Goal: Use online tool/utility: Utilize a website feature to perform a specific function

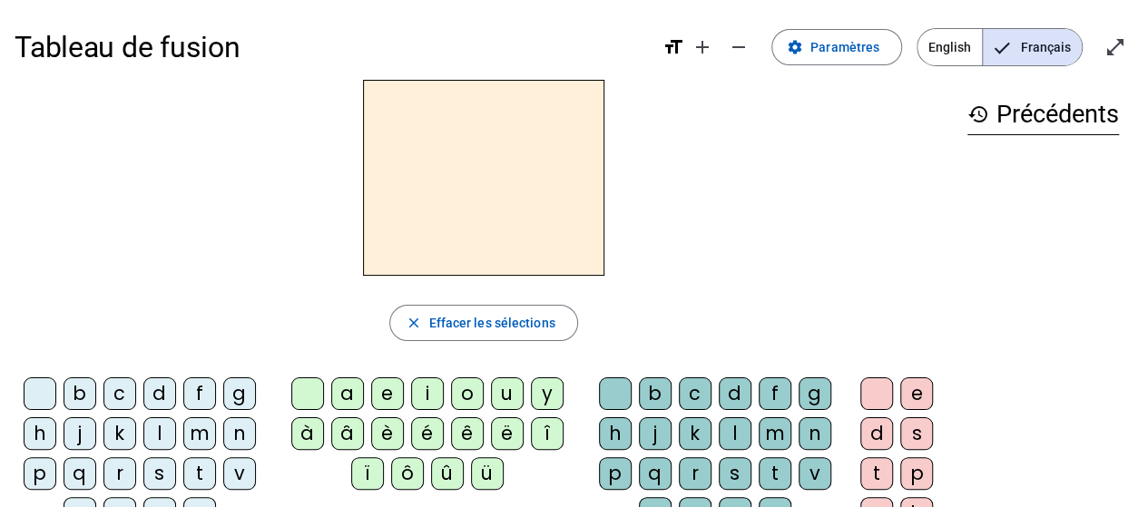
click at [154, 397] on div "d" at bounding box center [159, 394] width 33 height 33
click at [376, 388] on div "e" at bounding box center [387, 394] width 33 height 33
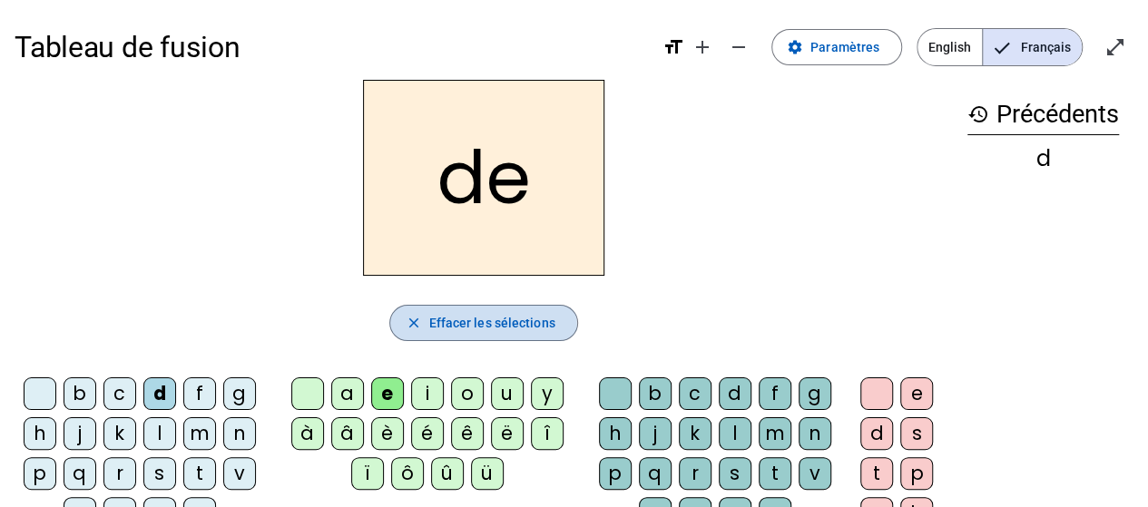
click at [443, 329] on span "Effacer les sélections" at bounding box center [491, 323] width 126 height 22
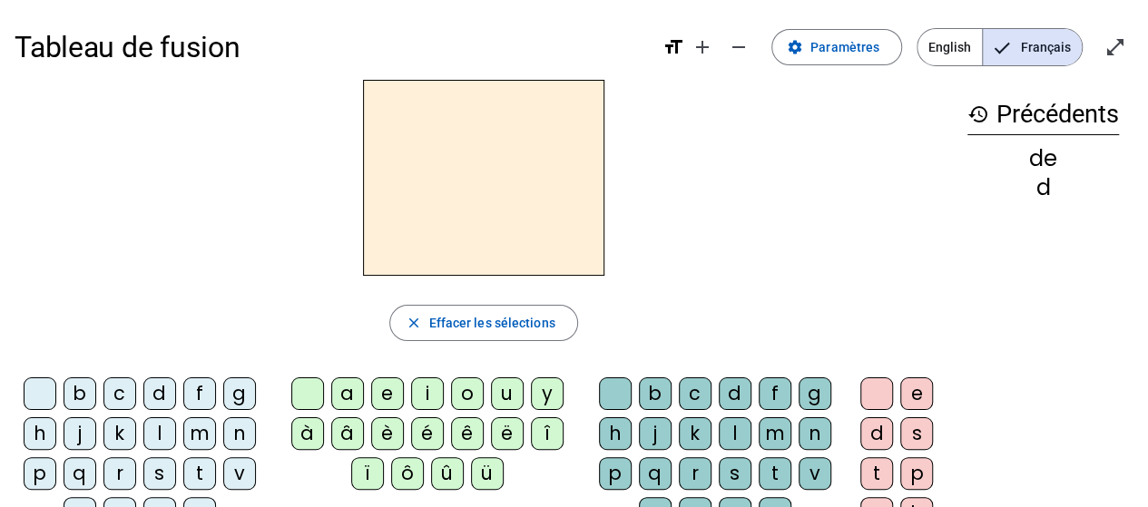
click at [737, 426] on div "l" at bounding box center [735, 434] width 33 height 33
click at [384, 389] on div "e" at bounding box center [387, 394] width 33 height 33
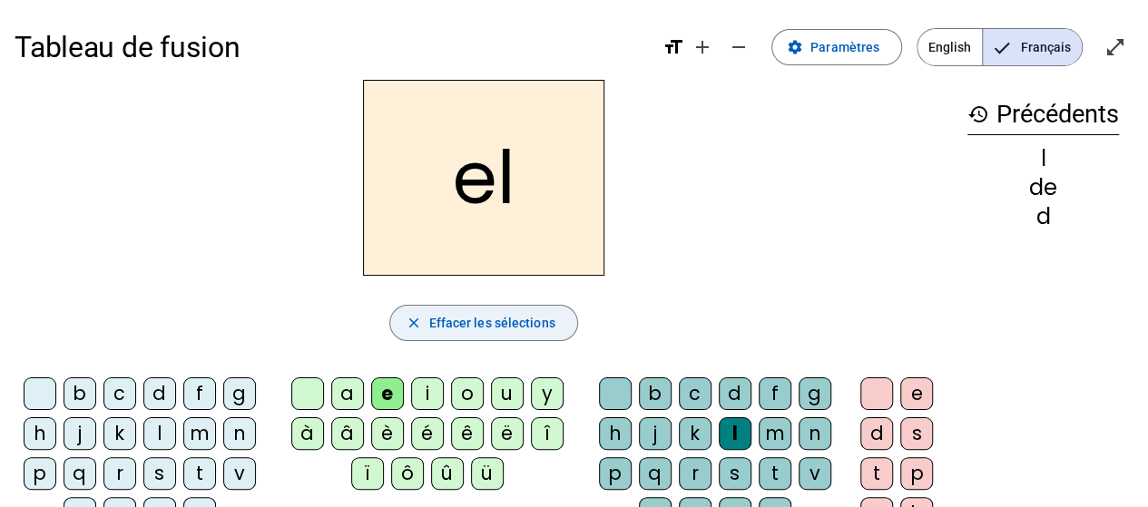
click at [488, 312] on span "Effacer les sélections" at bounding box center [491, 323] width 126 height 22
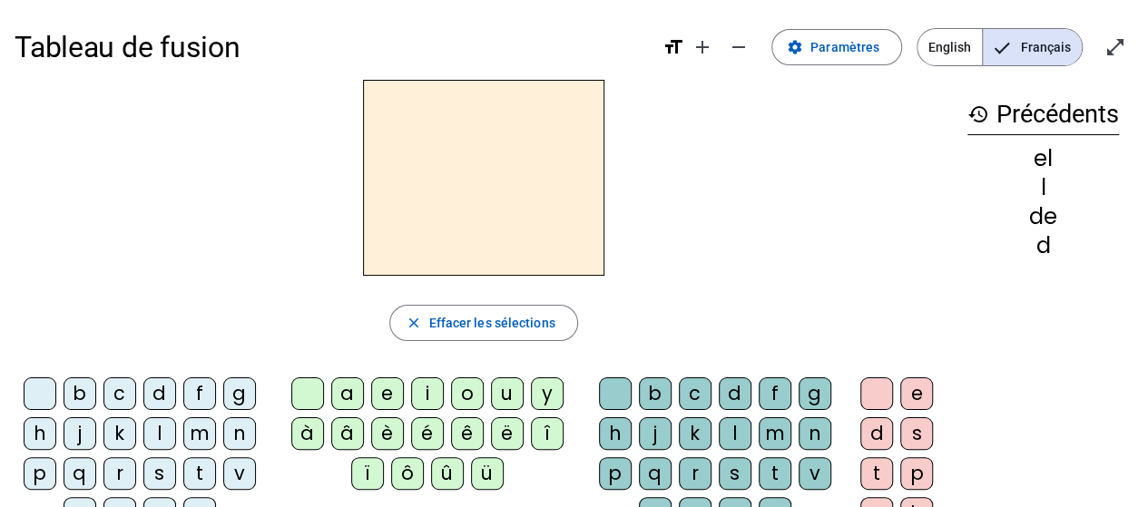
click at [153, 424] on div "l" at bounding box center [159, 434] width 33 height 33
click at [341, 389] on div "a" at bounding box center [347, 394] width 33 height 33
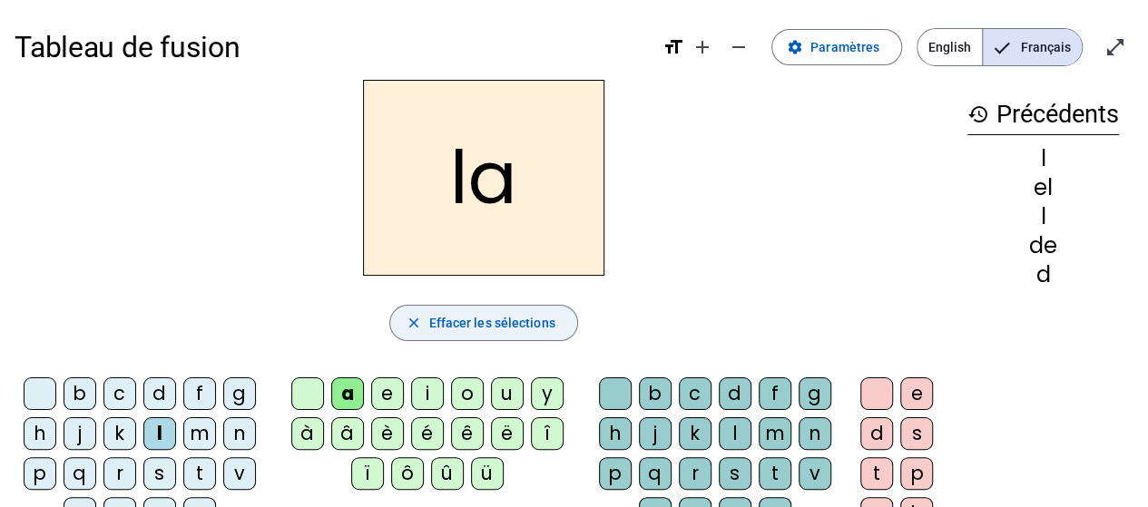
click at [492, 318] on span "Effacer les sélections" at bounding box center [491, 323] width 126 height 22
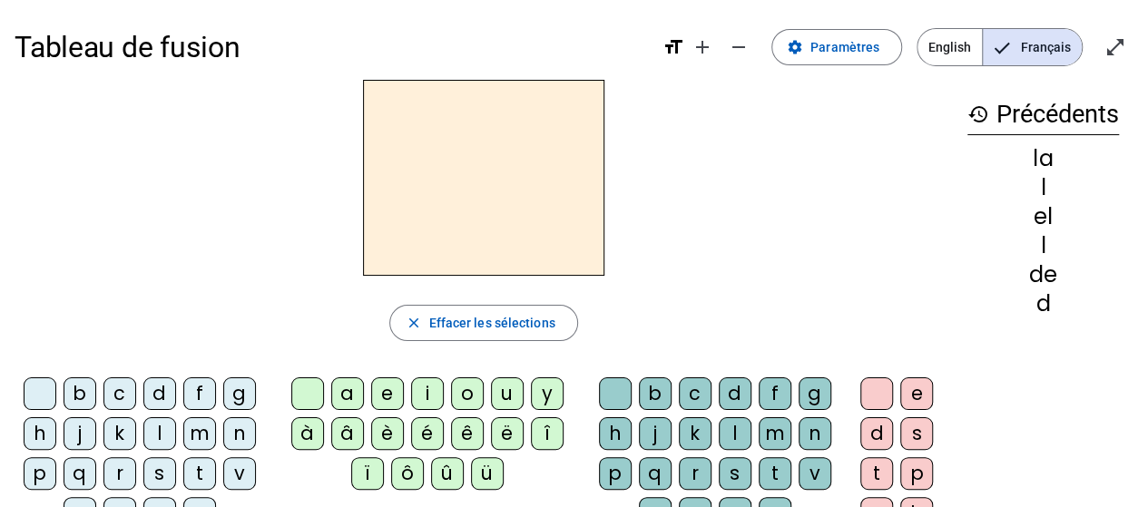
click at [198, 432] on div "m" at bounding box center [199, 434] width 33 height 33
click at [425, 385] on div "i" at bounding box center [427, 394] width 33 height 33
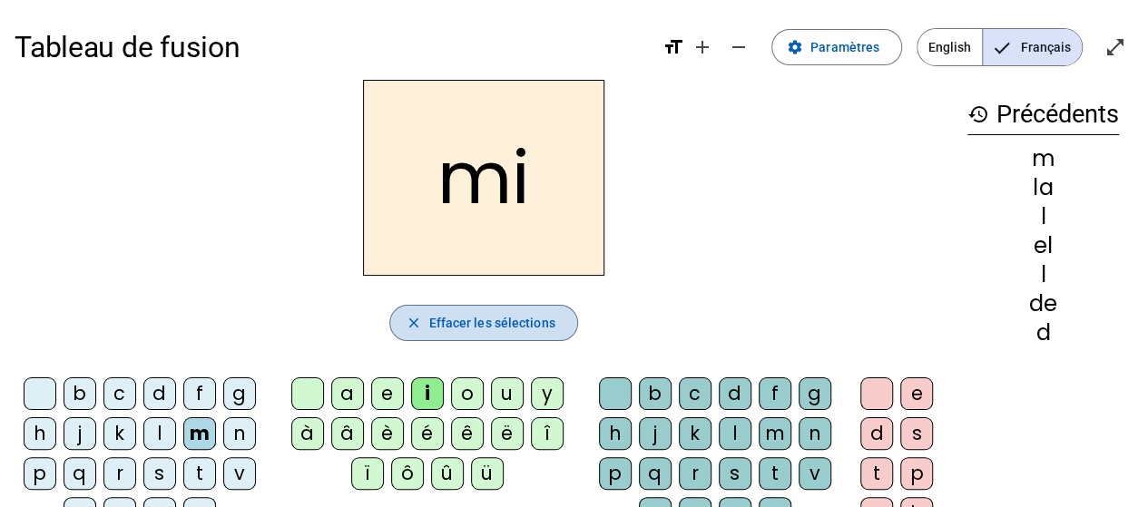
click at [509, 325] on span "Effacer les sélections" at bounding box center [491, 323] width 126 height 22
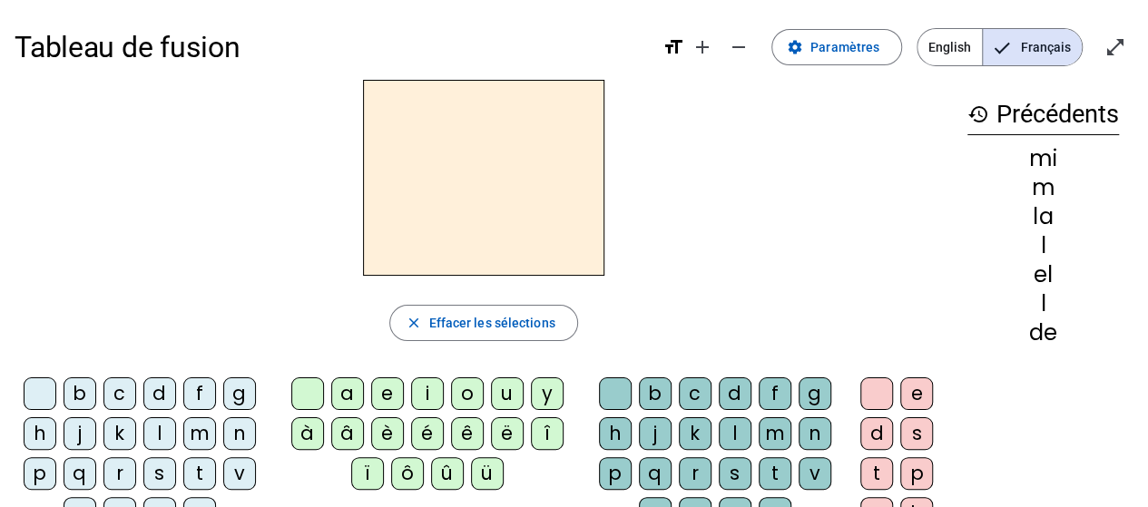
click at [162, 428] on div "l" at bounding box center [159, 434] width 33 height 33
click at [382, 388] on div "e" at bounding box center [387, 394] width 33 height 33
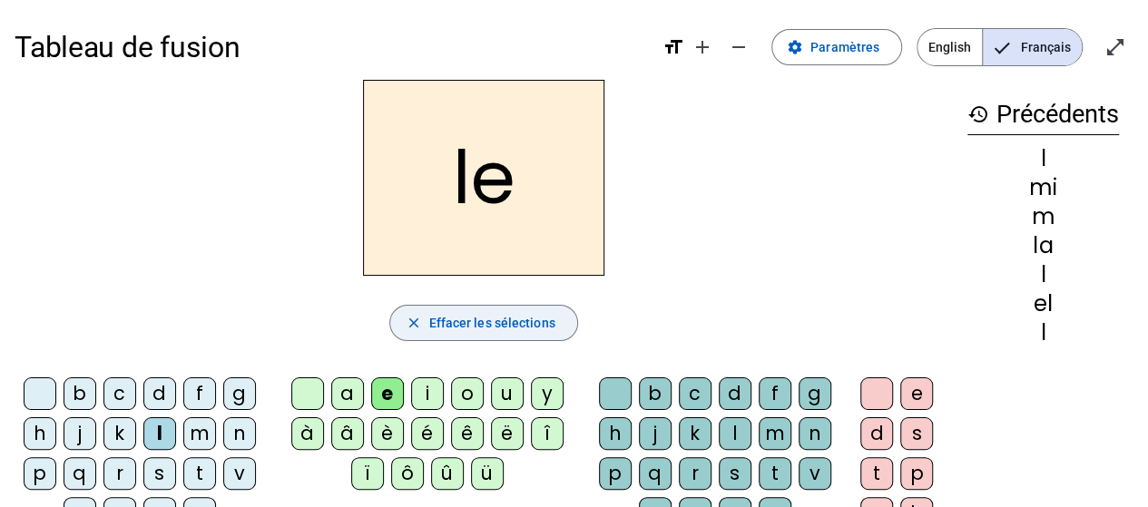
click at [496, 325] on span "Effacer les sélections" at bounding box center [491, 323] width 126 height 22
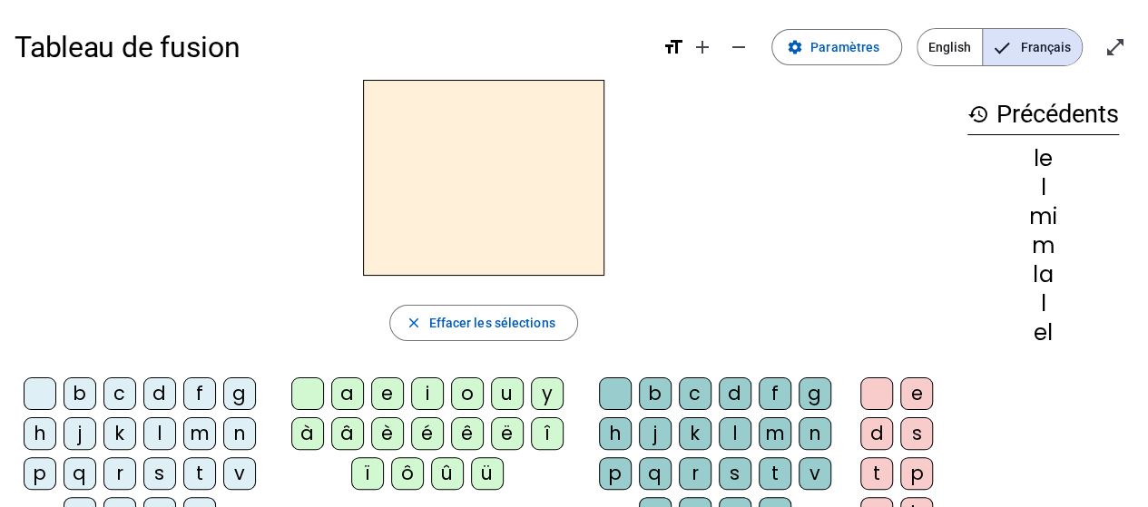
click at [343, 389] on div "a" at bounding box center [347, 394] width 33 height 33
click at [742, 429] on div "l" at bounding box center [735, 434] width 33 height 33
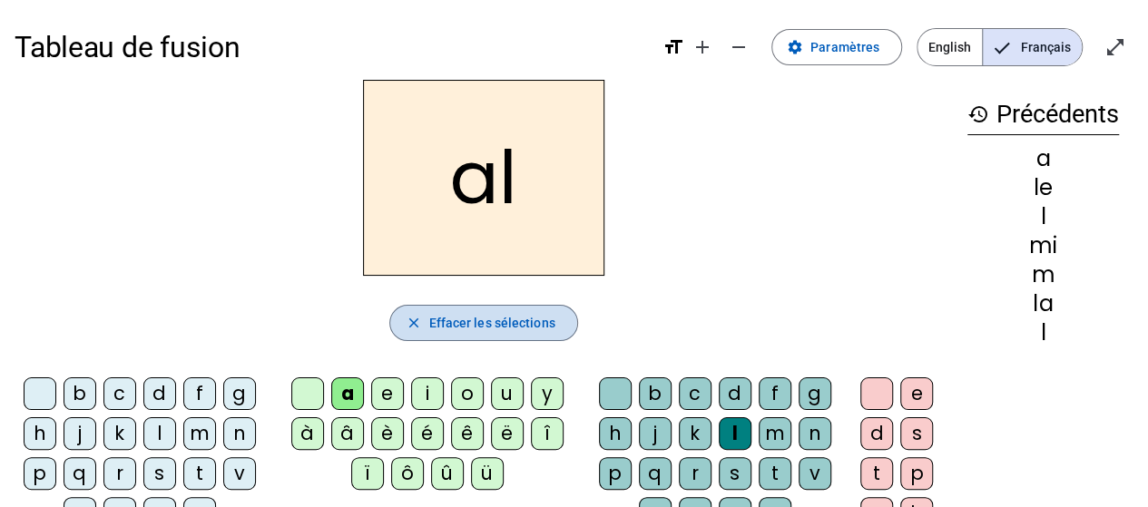
click at [466, 320] on span "Effacer les sélections" at bounding box center [491, 323] width 126 height 22
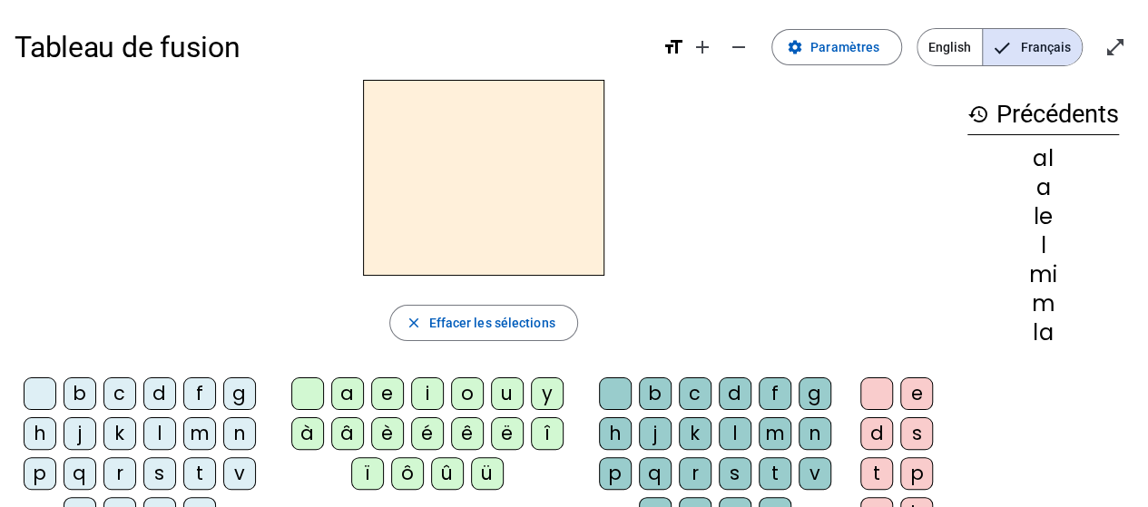
click at [148, 385] on div "d" at bounding box center [159, 394] width 33 height 33
click at [433, 391] on div "i" at bounding box center [427, 394] width 33 height 33
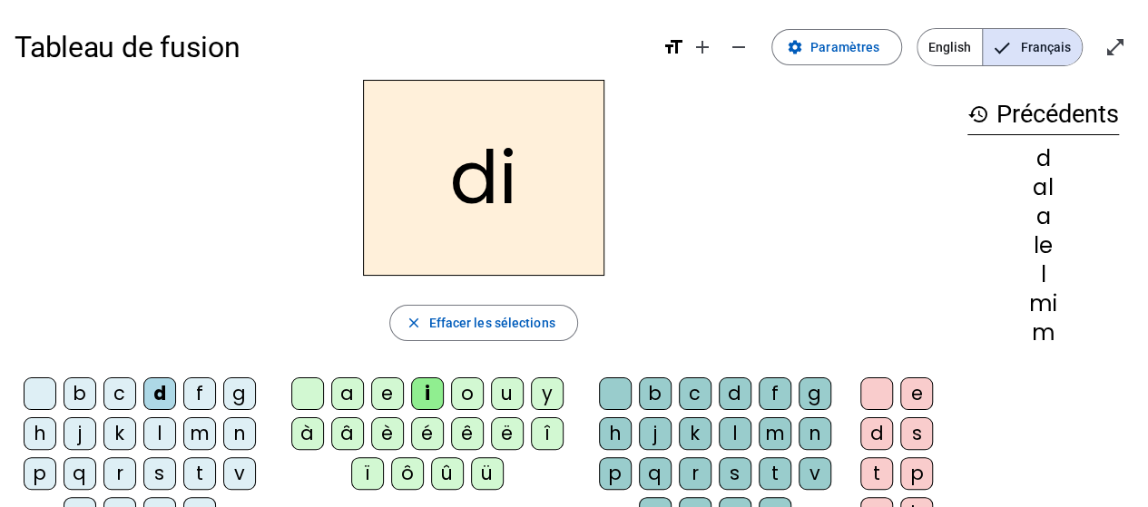
click at [485, 478] on div "ü" at bounding box center [487, 474] width 33 height 33
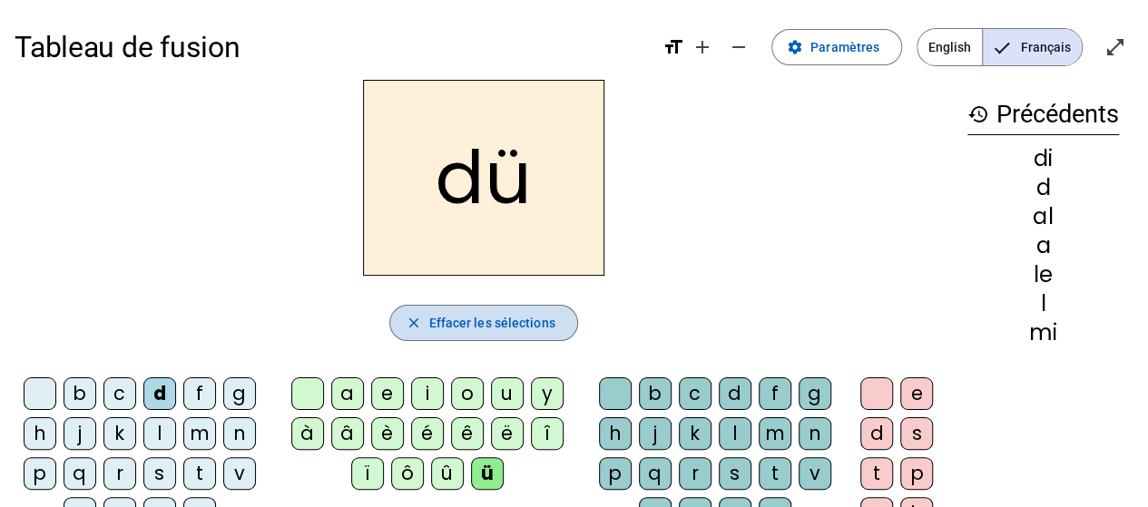
click at [488, 320] on span "Effacer les sélections" at bounding box center [491, 323] width 126 height 22
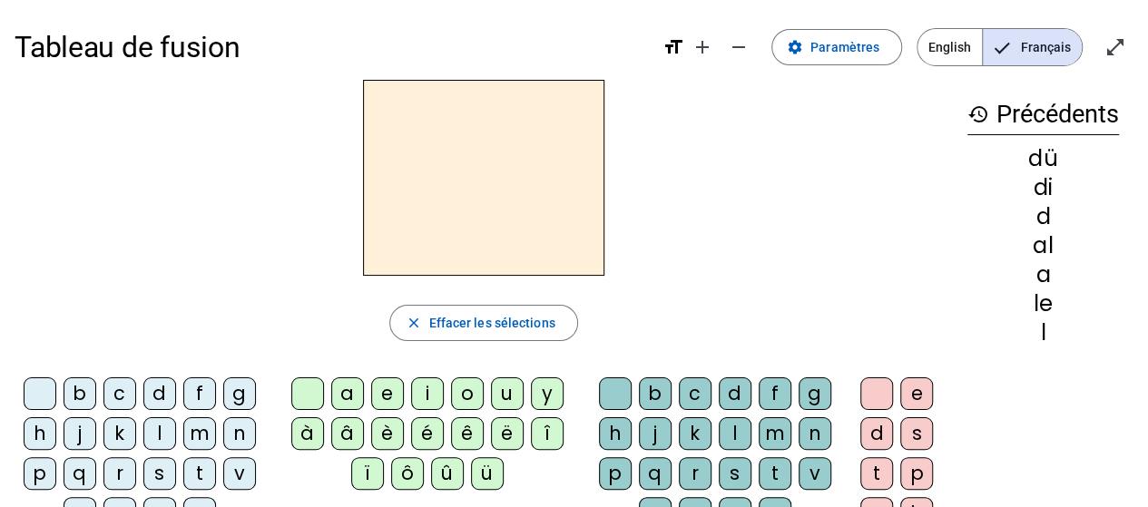
click at [915, 394] on div "e" at bounding box center [917, 394] width 33 height 33
click at [694, 472] on div "r" at bounding box center [695, 474] width 33 height 33
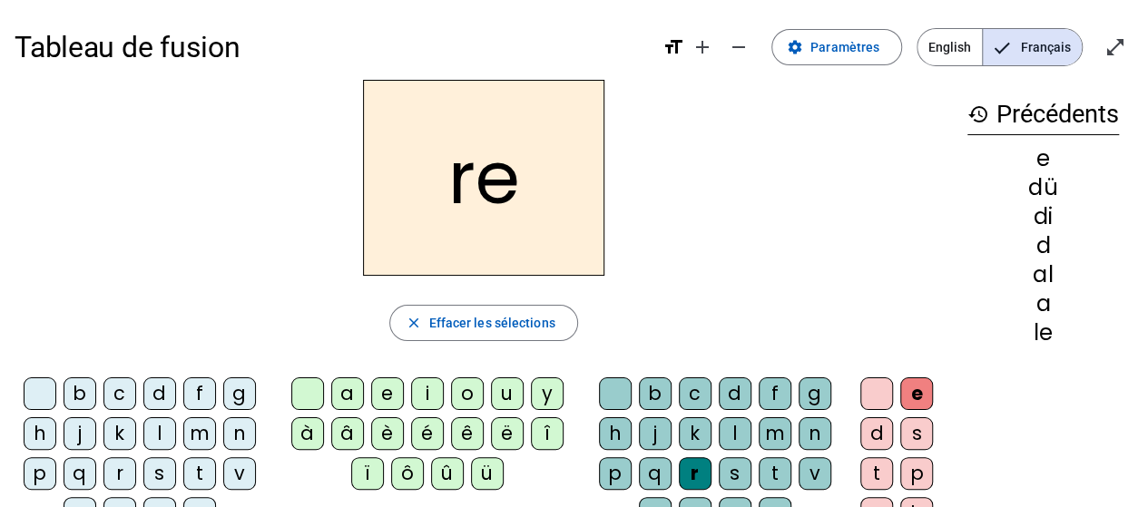
click at [470, 334] on span "button" at bounding box center [483, 323] width 186 height 44
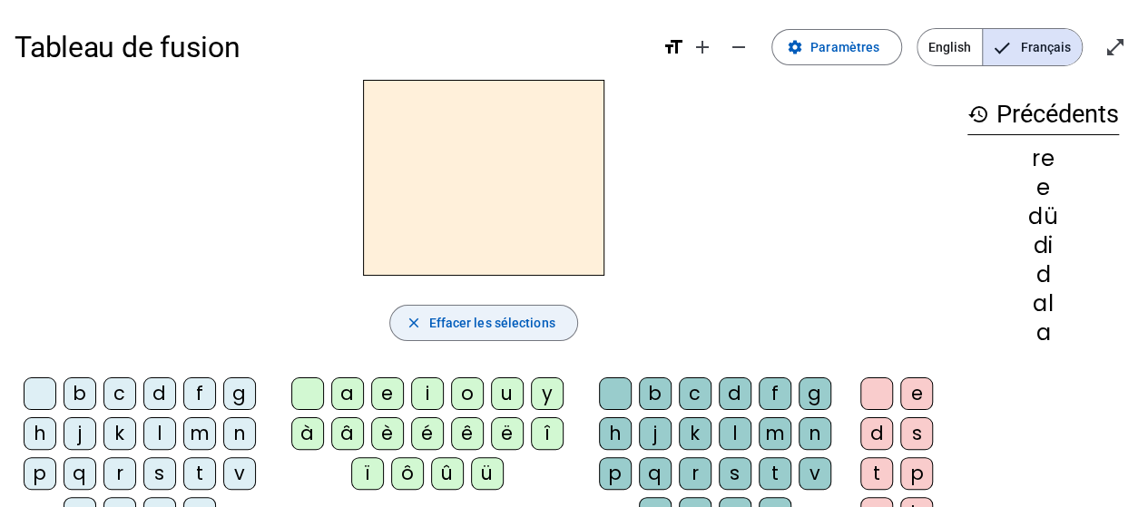
click at [916, 394] on div "e" at bounding box center [917, 394] width 33 height 33
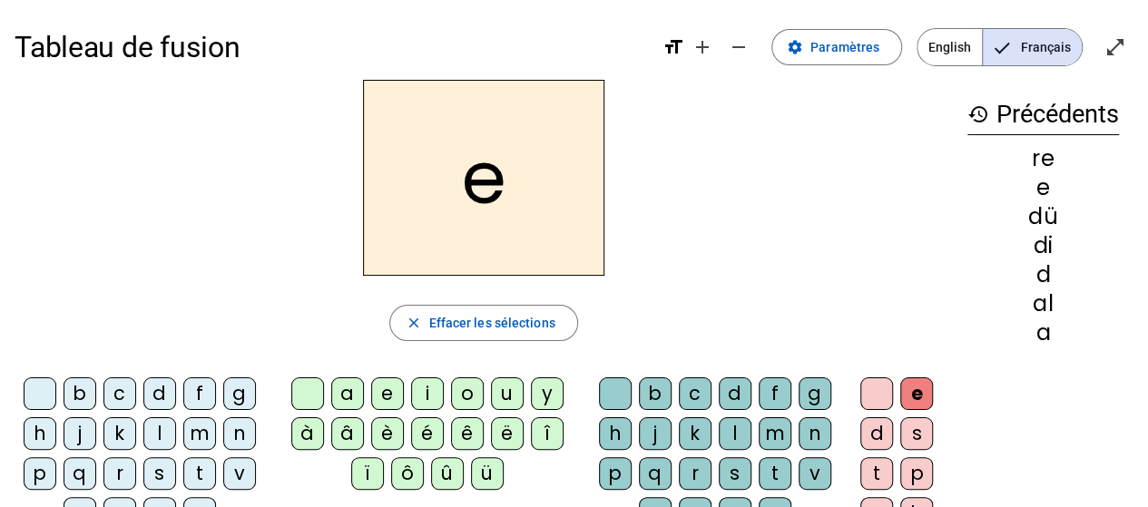
click at [490, 327] on span "Effacer les sélections" at bounding box center [491, 323] width 126 height 22
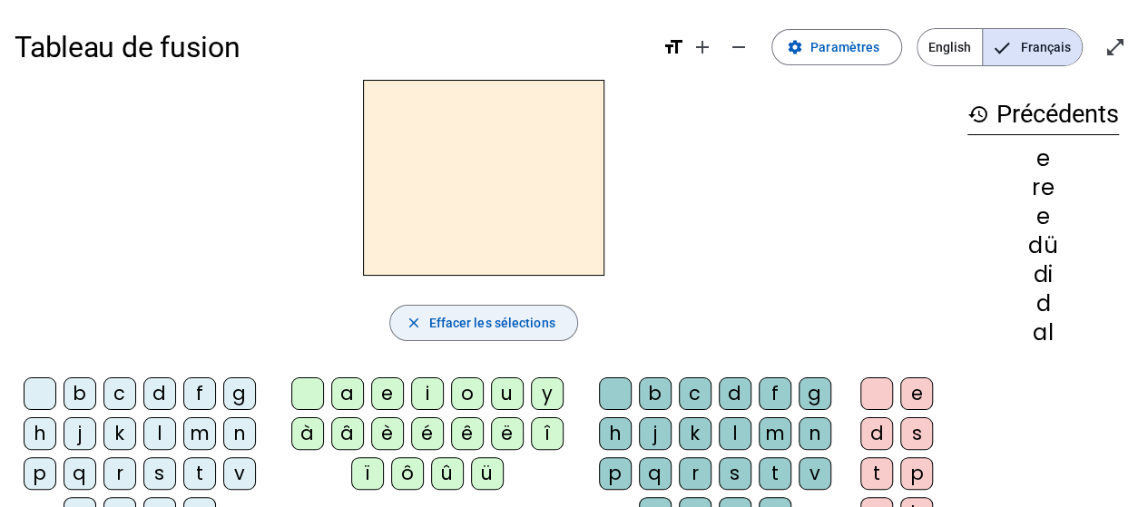
click at [695, 469] on div "r" at bounding box center [695, 474] width 33 height 33
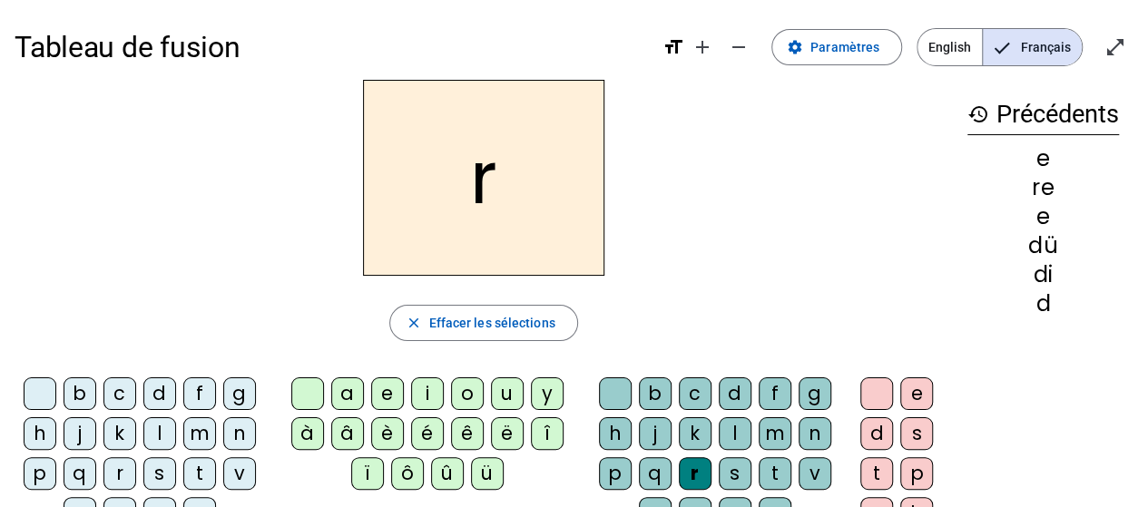
click at [917, 392] on div "e" at bounding box center [917, 394] width 33 height 33
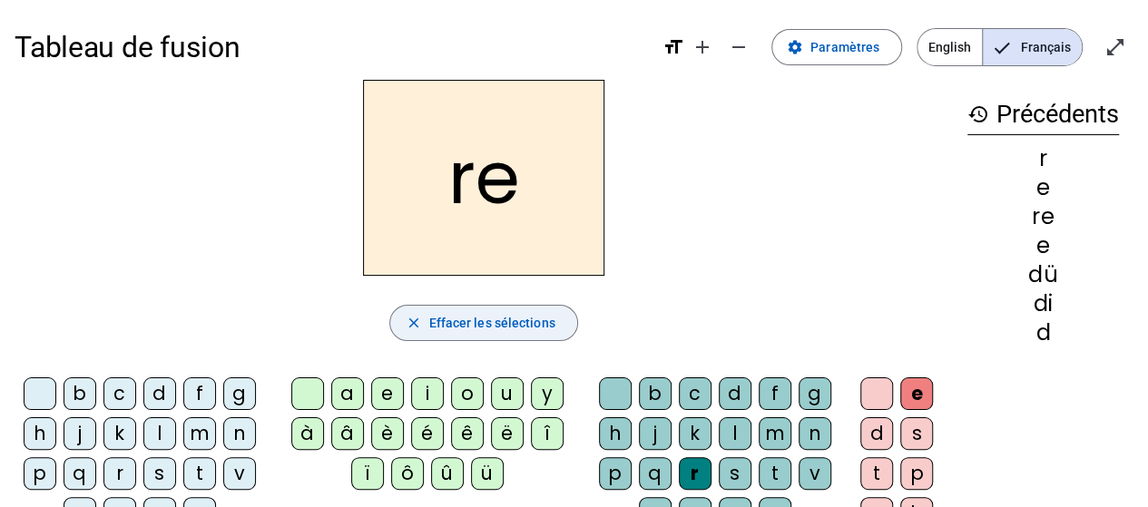
click at [508, 321] on span "Effacer les sélections" at bounding box center [491, 323] width 126 height 22
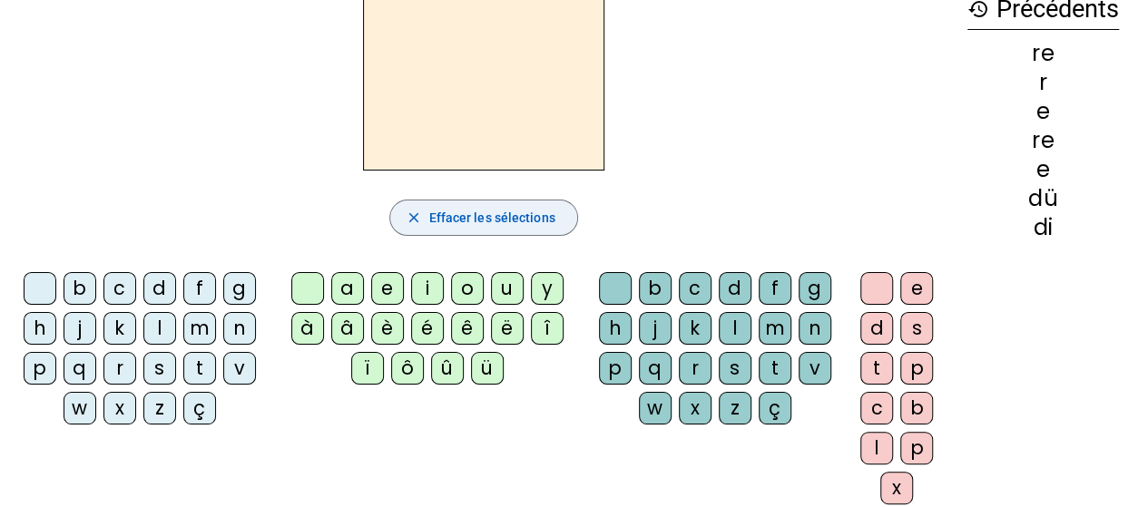
scroll to position [105, 0]
click at [732, 366] on div "s" at bounding box center [735, 368] width 33 height 33
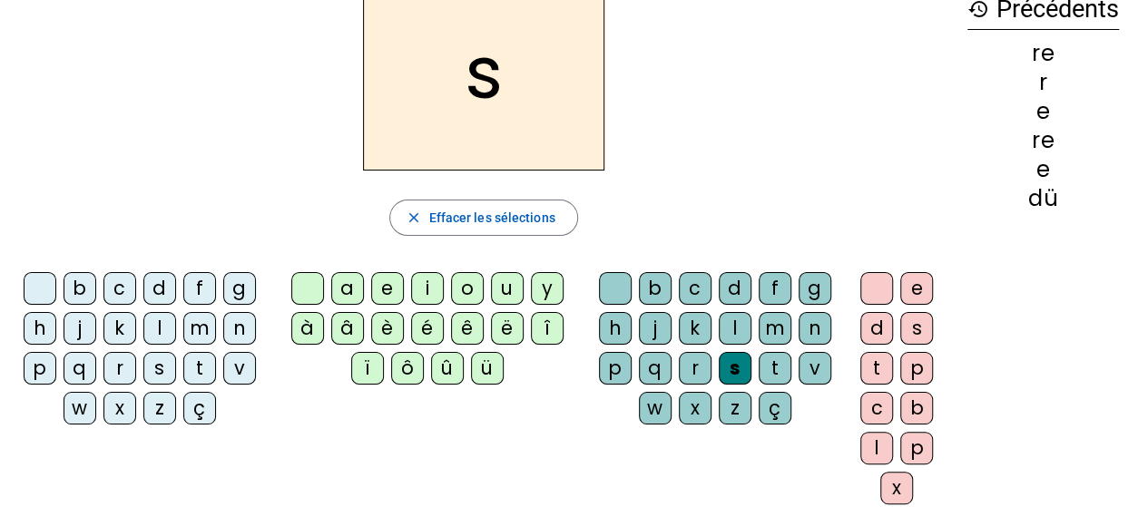
click at [692, 366] on div "r" at bounding box center [695, 368] width 33 height 33
click at [738, 359] on div "s" at bounding box center [735, 368] width 33 height 33
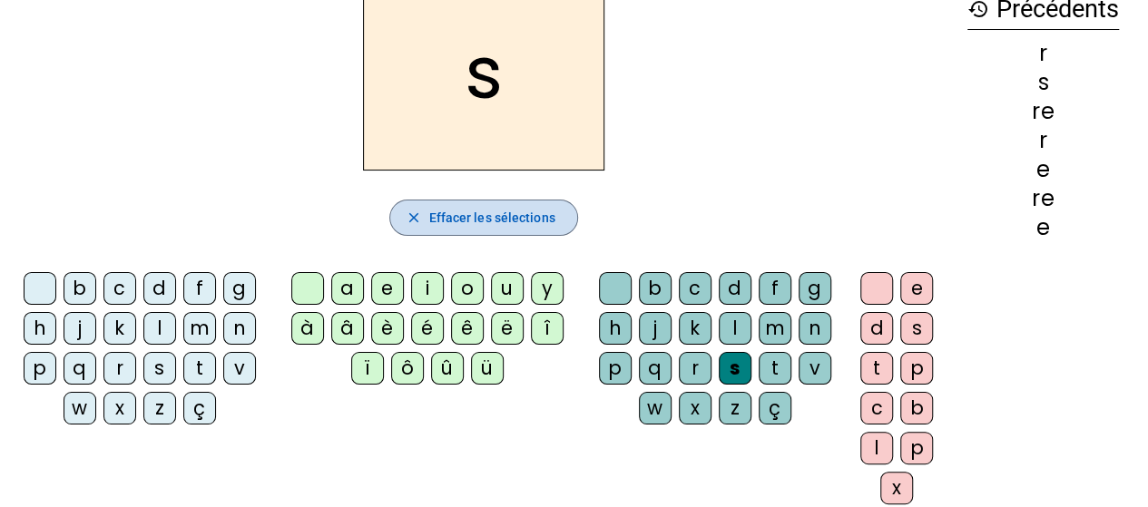
click at [527, 221] on span "Effacer les sélections" at bounding box center [491, 218] width 126 height 22
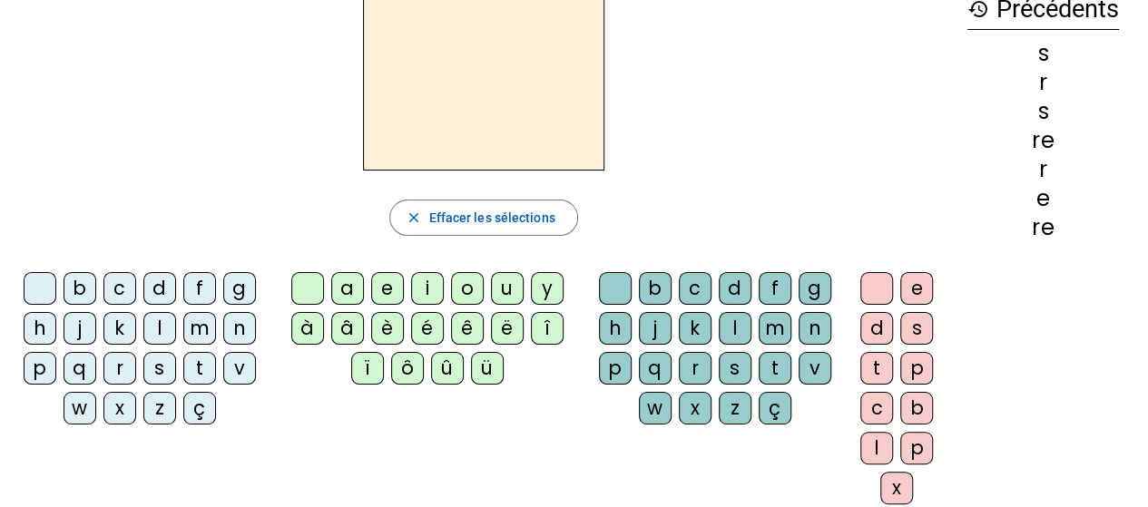
click at [915, 332] on div "s" at bounding box center [917, 328] width 33 height 33
click at [692, 361] on div "r" at bounding box center [695, 368] width 33 height 33
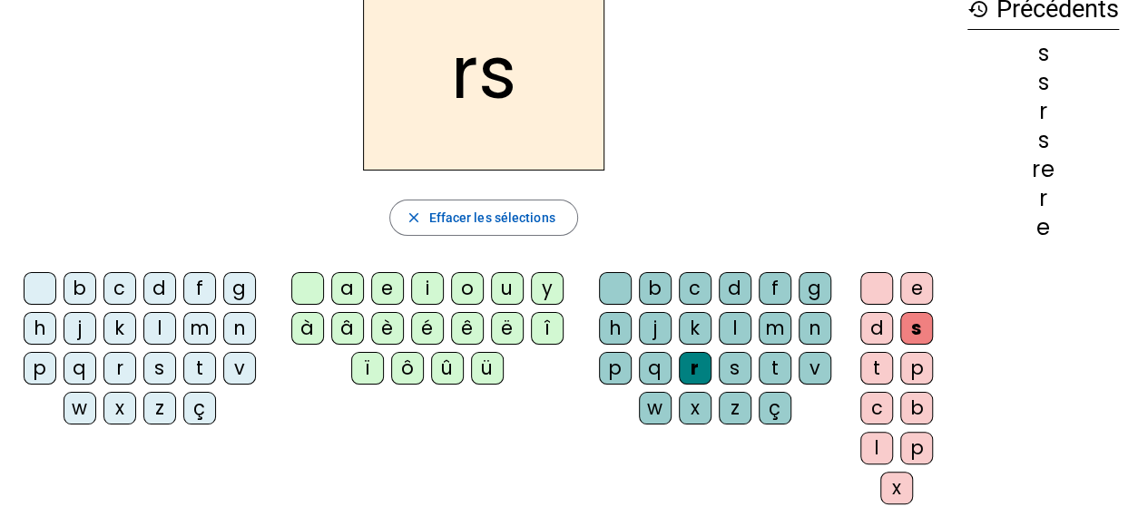
click at [481, 221] on span "Effacer les sélections" at bounding box center [491, 218] width 126 height 22
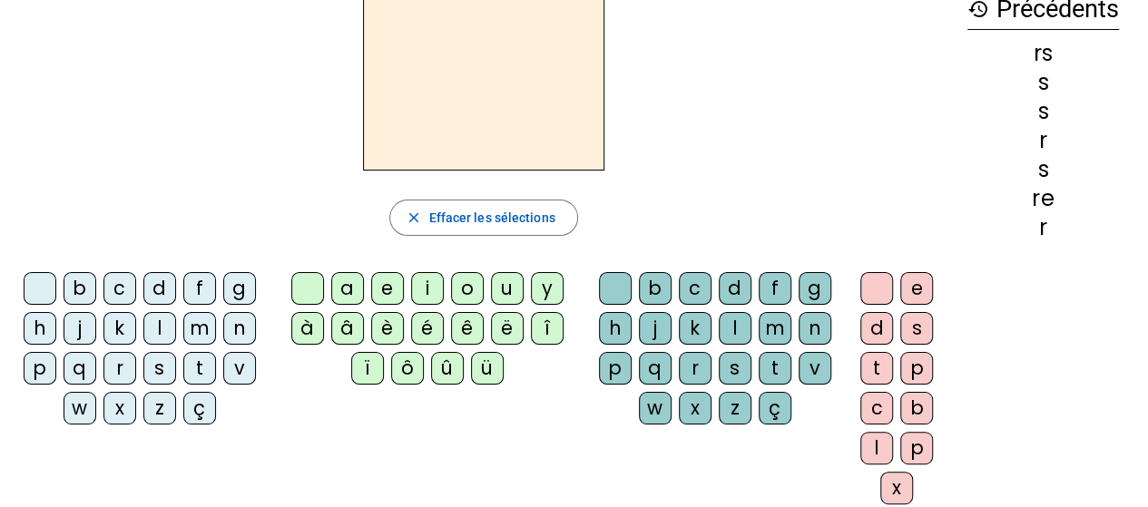
click at [658, 409] on div "w" at bounding box center [655, 408] width 33 height 33
click at [237, 364] on div "v" at bounding box center [239, 368] width 33 height 33
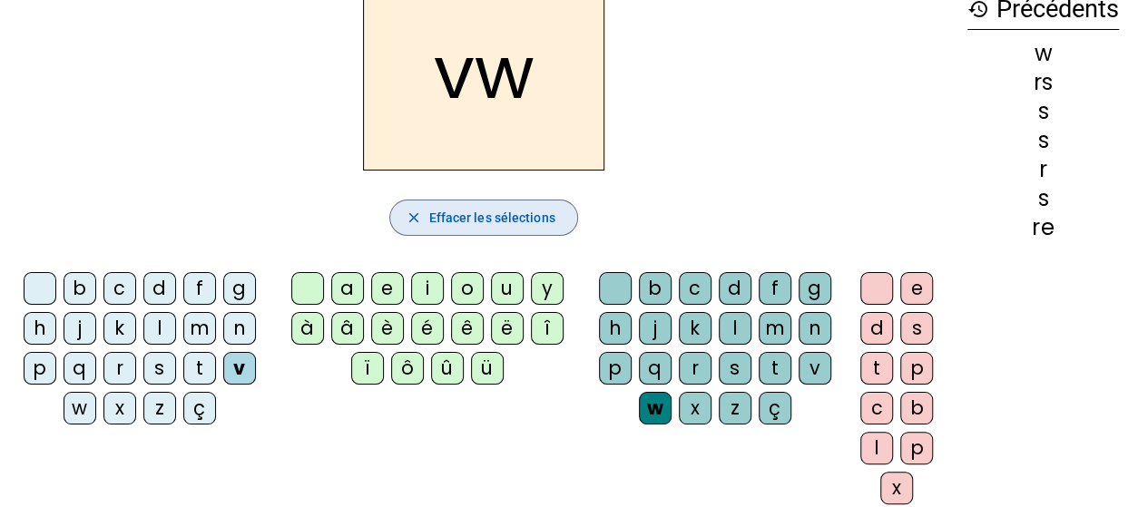
click at [488, 234] on span "button" at bounding box center [483, 218] width 186 height 44
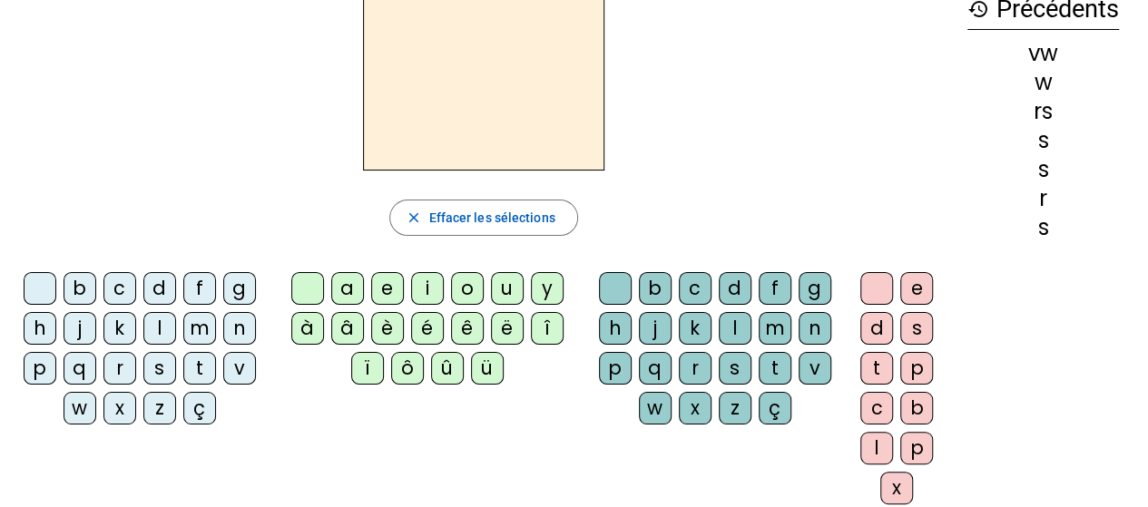
click at [793, 236] on div "close [PERSON_NAME] les sélections b c d f g h j k l m n p q r s t v w x z ç a …" at bounding box center [484, 247] width 939 height 545
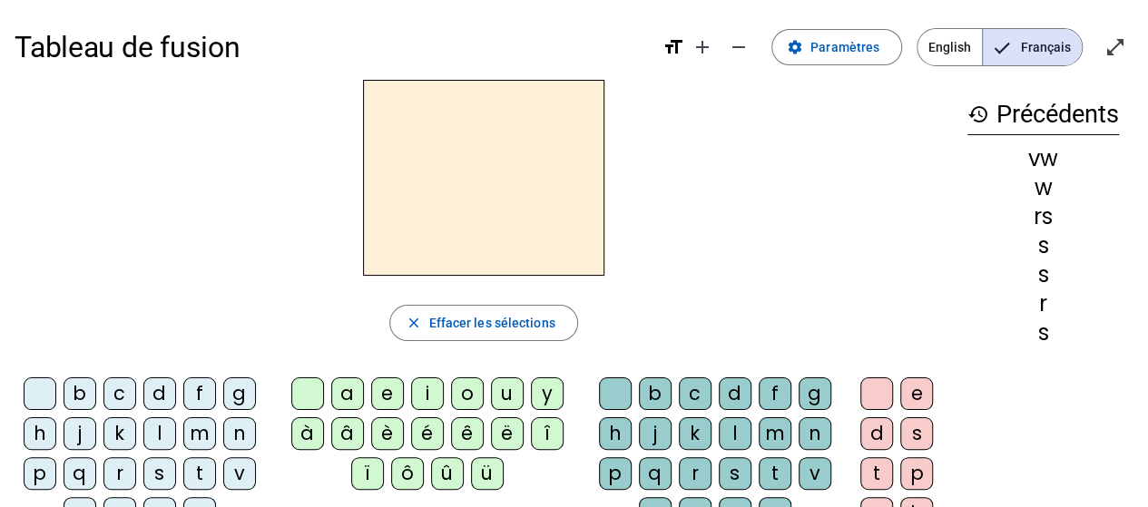
scroll to position [0, 0]
